Goal: Task Accomplishment & Management: Complete application form

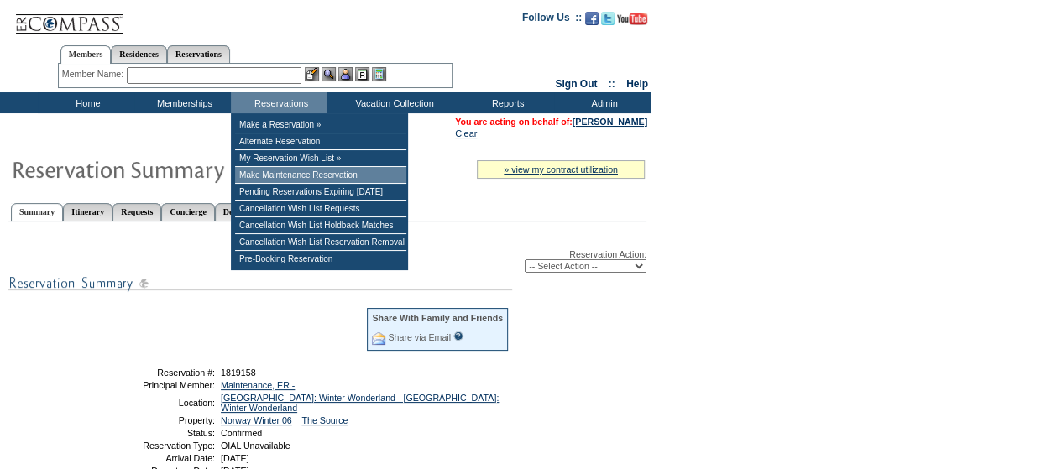
click at [286, 179] on td "Make Maintenance Reservation" at bounding box center [320, 175] width 171 height 17
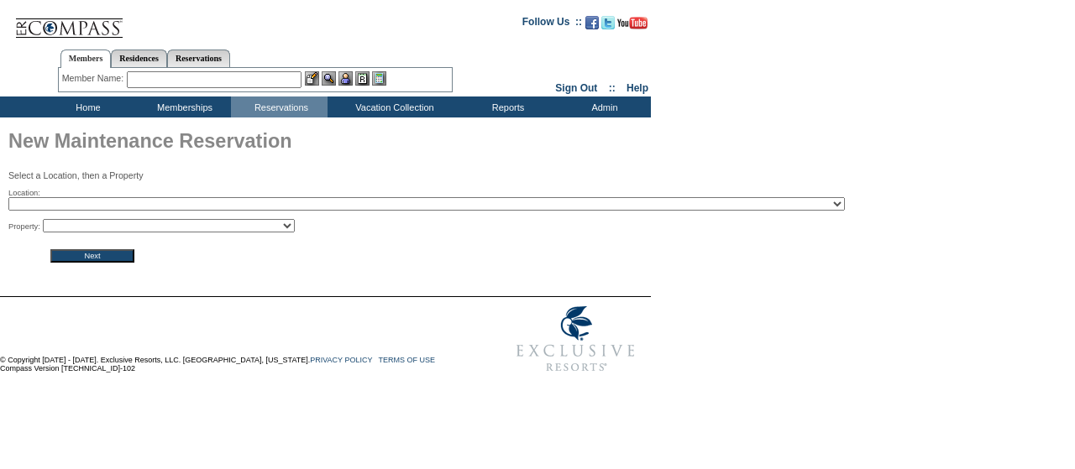
click at [280, 207] on select "2024 The Founders Cup - Eden Club Founders Cup 2025 [US_STATE] [GEOGRAPHIC_DATA…" at bounding box center [426, 203] width 836 height 13
select select "754"
click at [8, 199] on select "2024 The Founders Cup - Eden Club Founders Cup 2025 [US_STATE] [GEOGRAPHIC_DATA…" at bounding box center [426, 203] width 836 height 13
click at [243, 233] on select "[GEOGRAPHIC_DATA] Winter 01 - [GEOGRAPHIC_DATA] Winter 02 - [GEOGRAPHIC_DATA] W…" at bounding box center [169, 225] width 252 height 13
select select "9809"
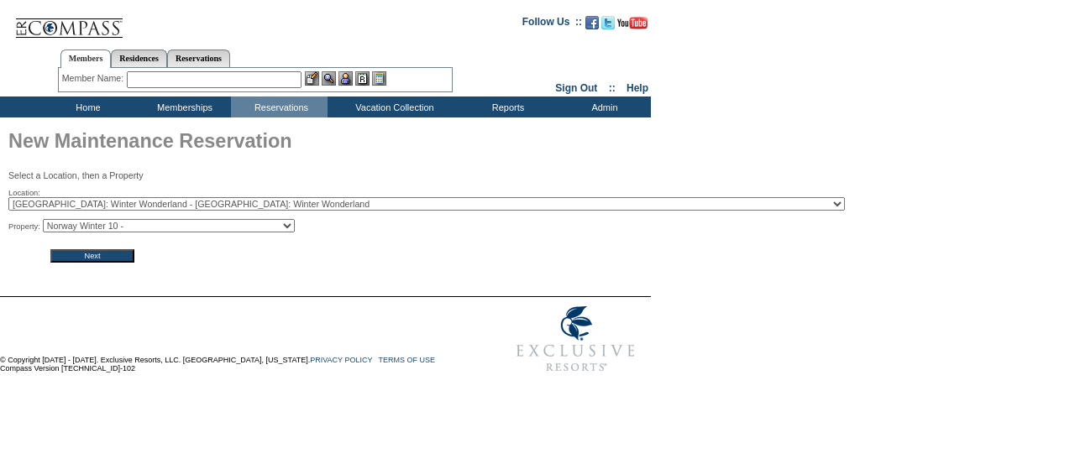
click at [48, 220] on select "[GEOGRAPHIC_DATA] Winter 01 - [GEOGRAPHIC_DATA] Winter 02 - [GEOGRAPHIC_DATA] W…" at bounding box center [169, 225] width 252 height 13
click at [122, 258] on input "Next" at bounding box center [92, 255] width 84 height 13
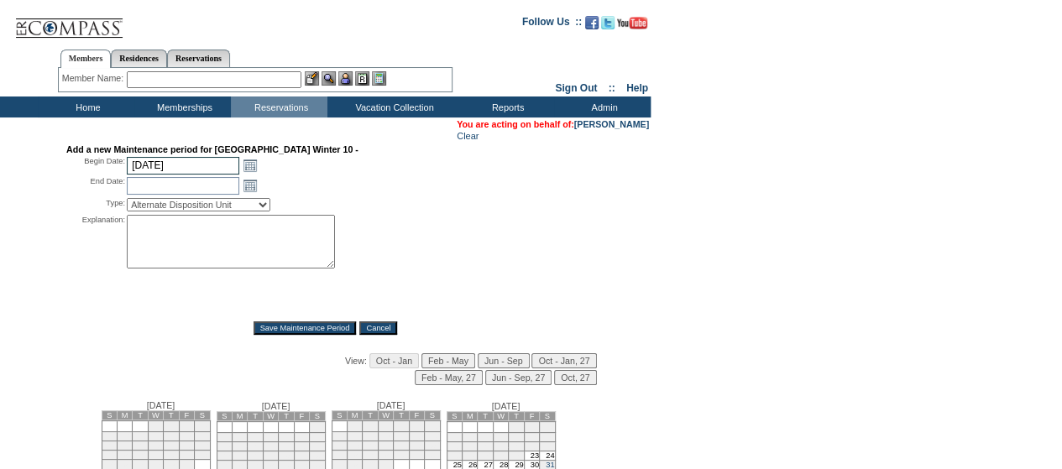
click at [203, 170] on input "10/2/2025" at bounding box center [183, 166] width 113 height 18
type input "3/6/26"
type input "2026-03-06"
type input "2026-03-07"
type input "3/6/2026"
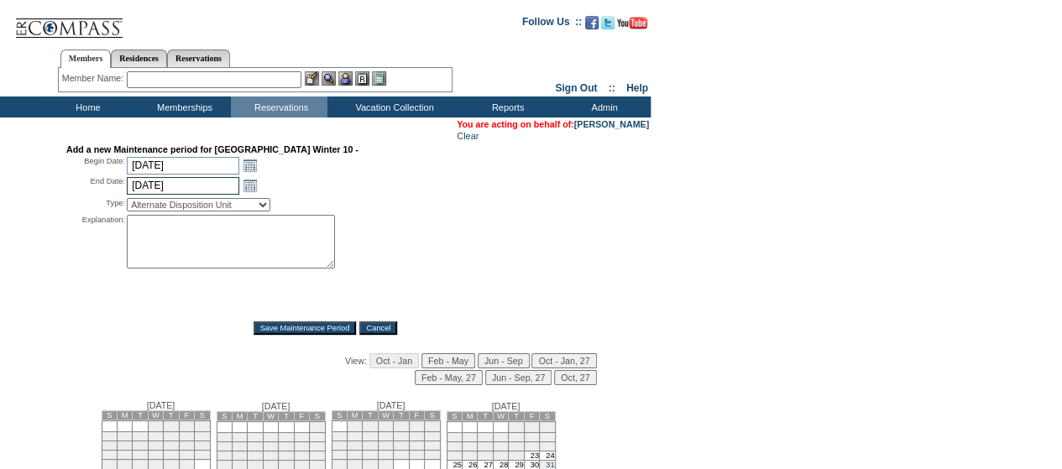
type input "3/14/26"
type input "2026-03-14"
type input "3/14/2026"
click at [201, 209] on select "Alternate Disposition Unit Business Hold Disposition Exclusive Alliance Partner…" at bounding box center [199, 204] width 144 height 13
select select "PropMaintOIALUnavailable"
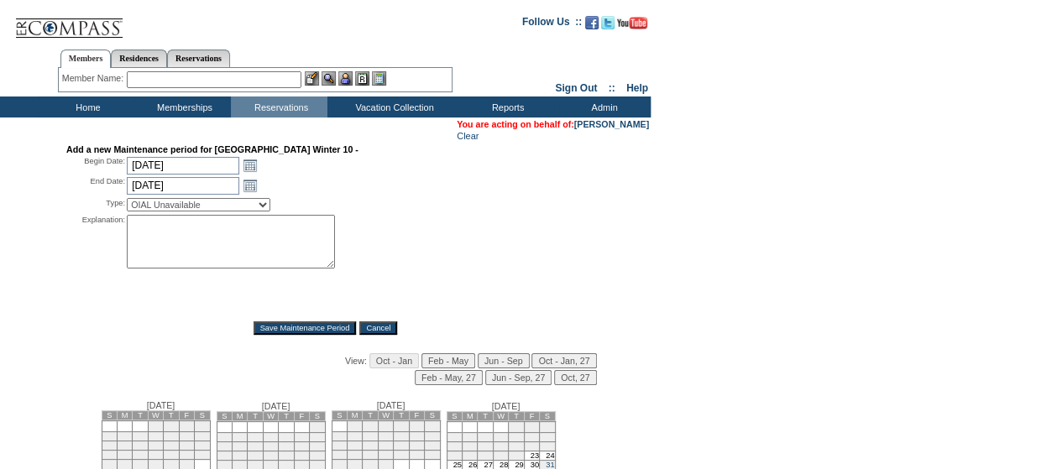
click at [127, 201] on select "Alternate Disposition Unit Business Hold Disposition Exclusive Alliance Partner…" at bounding box center [199, 204] width 144 height 13
click at [176, 228] on textarea at bounding box center [231, 242] width 208 height 54
type textarea "-HR"
click at [286, 335] on input "Save Maintenance Period" at bounding box center [305, 328] width 103 height 13
